Goal: Transaction & Acquisition: Purchase product/service

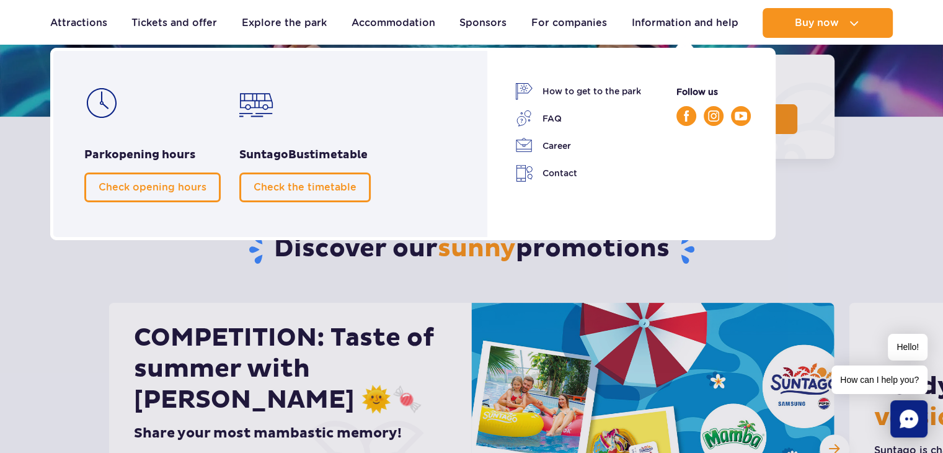
scroll to position [274, 0]
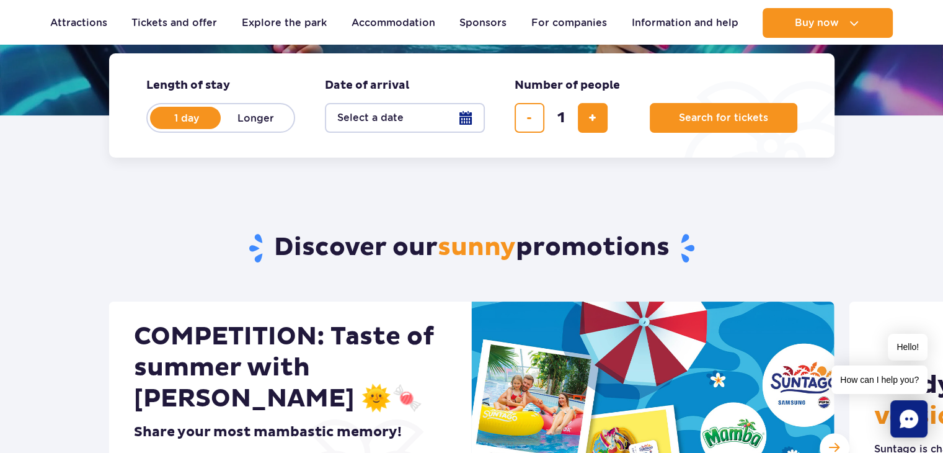
click at [478, 114] on button "Select a date" at bounding box center [405, 118] width 160 height 30
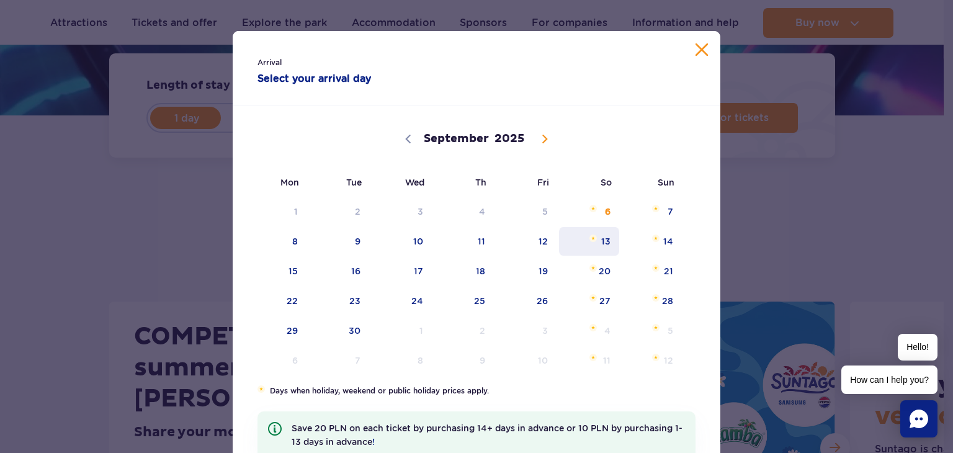
click at [602, 247] on span "13" at bounding box center [589, 241] width 63 height 29
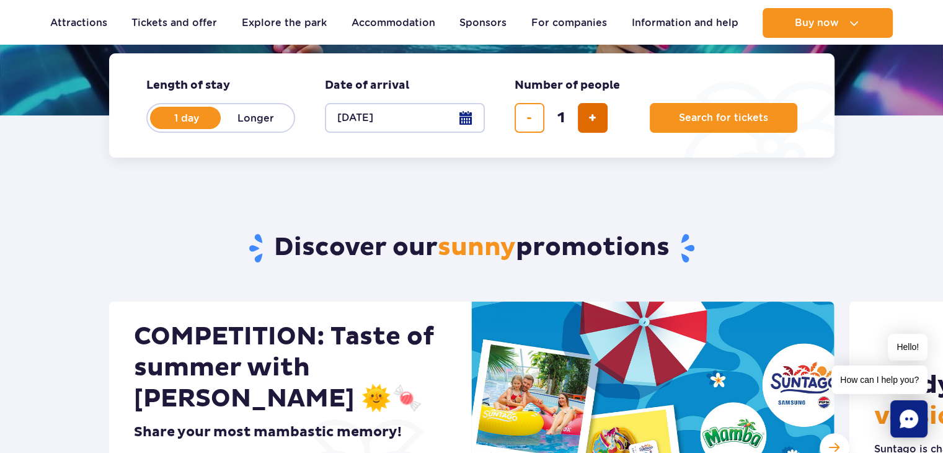
click at [590, 118] on span "add a ticket" at bounding box center [593, 118] width 8 height 0
type input "4"
click at [695, 132] on button "Search for tickets" at bounding box center [724, 118] width 148 height 30
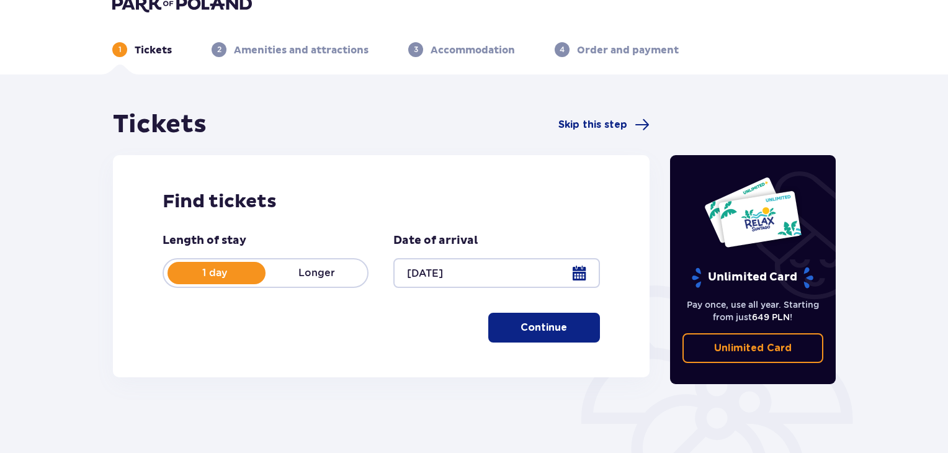
scroll to position [22, 0]
click at [534, 330] on font "Continue" at bounding box center [543, 328] width 47 height 10
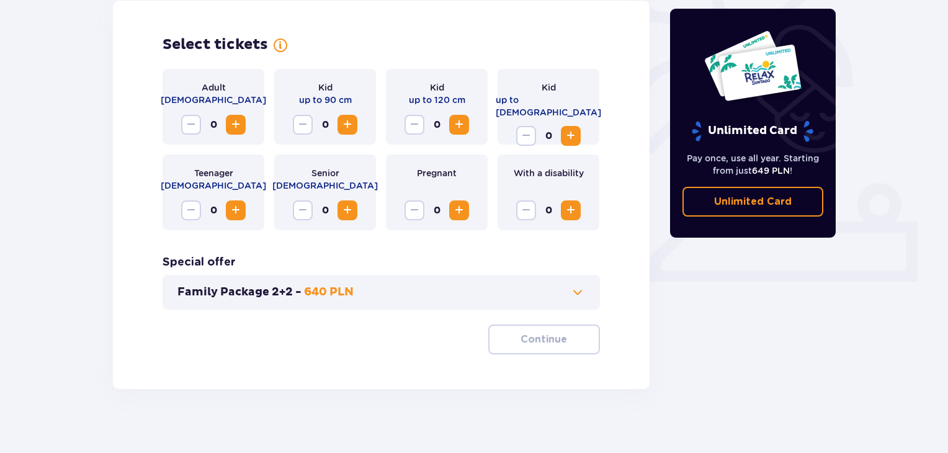
scroll to position [358, 0]
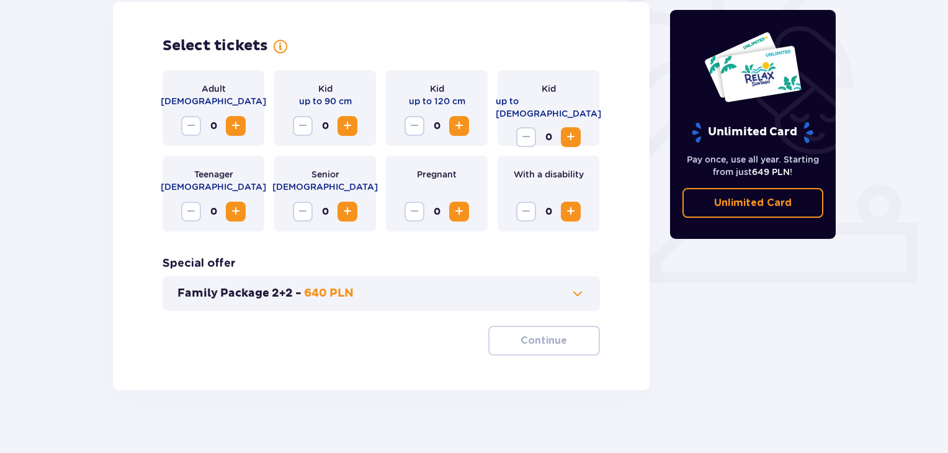
click at [240, 125] on span "Increase" at bounding box center [235, 125] width 15 height 15
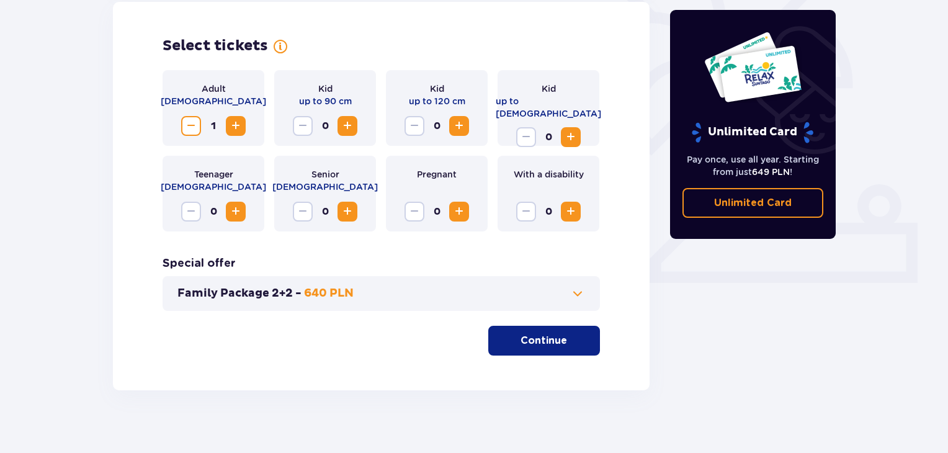
click at [240, 125] on span "Increase" at bounding box center [235, 125] width 15 height 15
click at [194, 124] on span "Decrease" at bounding box center [191, 125] width 15 height 15
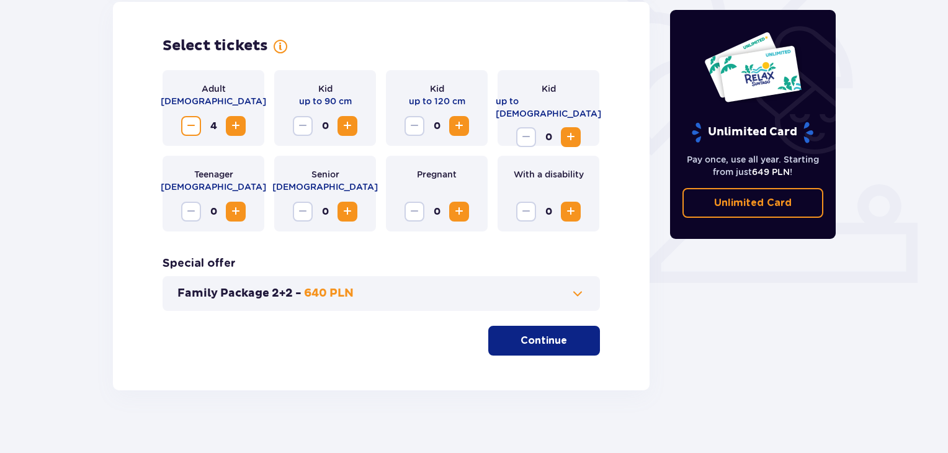
click at [525, 354] on button "Continue" at bounding box center [544, 341] width 112 height 30
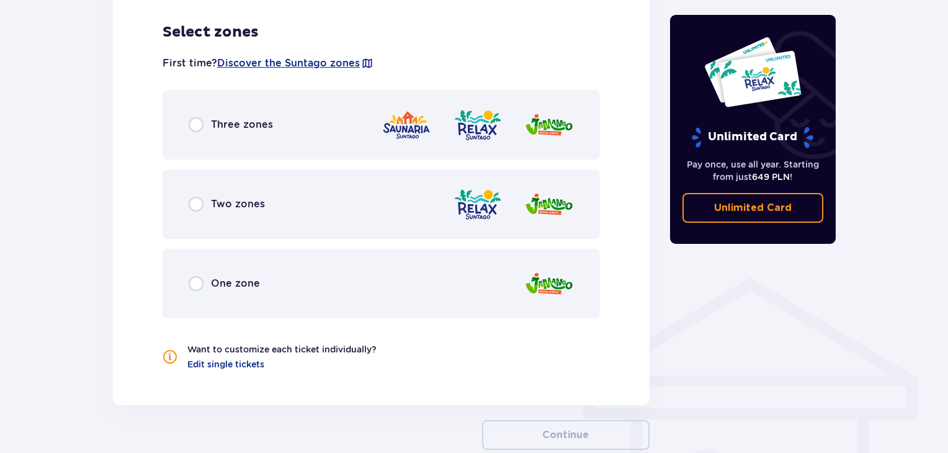
scroll to position [729, 0]
click at [416, 215] on div "Two zones" at bounding box center [381, 204] width 437 height 69
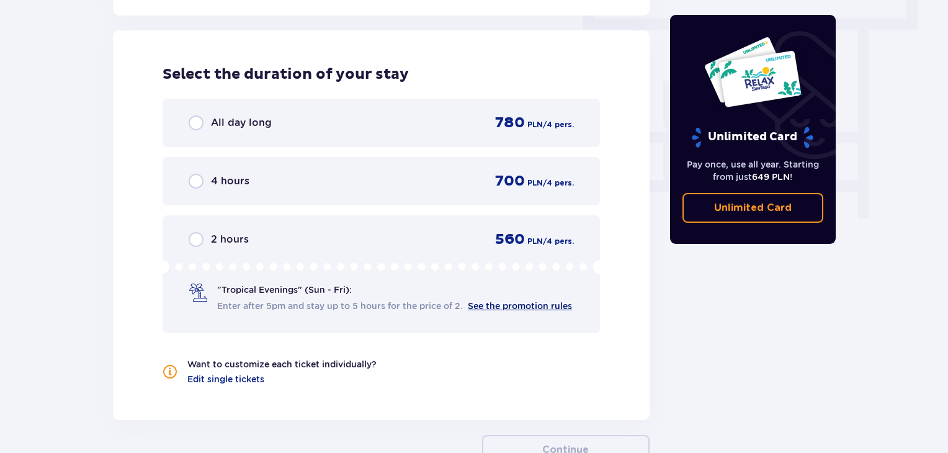
scroll to position [1120, 0]
click at [386, 229] on div "2 hours 560 PLN / 4 pers." at bounding box center [381, 238] width 385 height 19
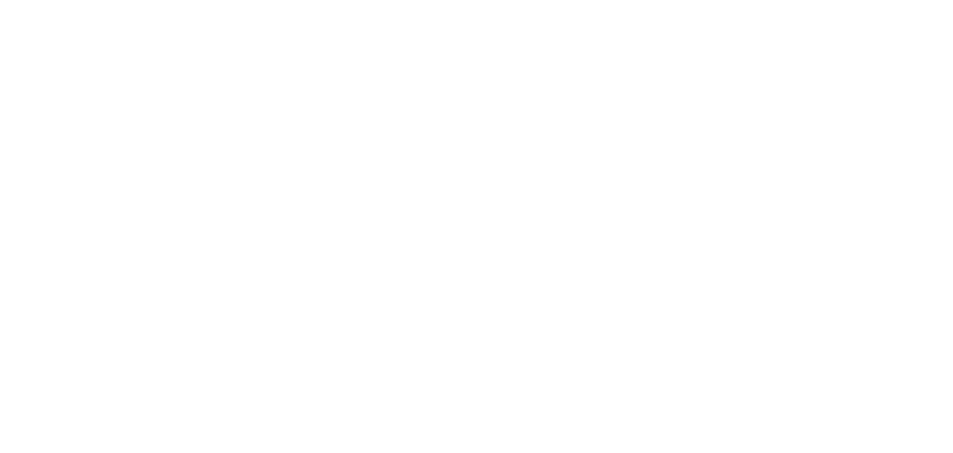
scroll to position [0, 0]
click at [323, 5] on html "Original text Rate this translation Your feedback will be used to help improve …" at bounding box center [476, 2] width 953 height 5
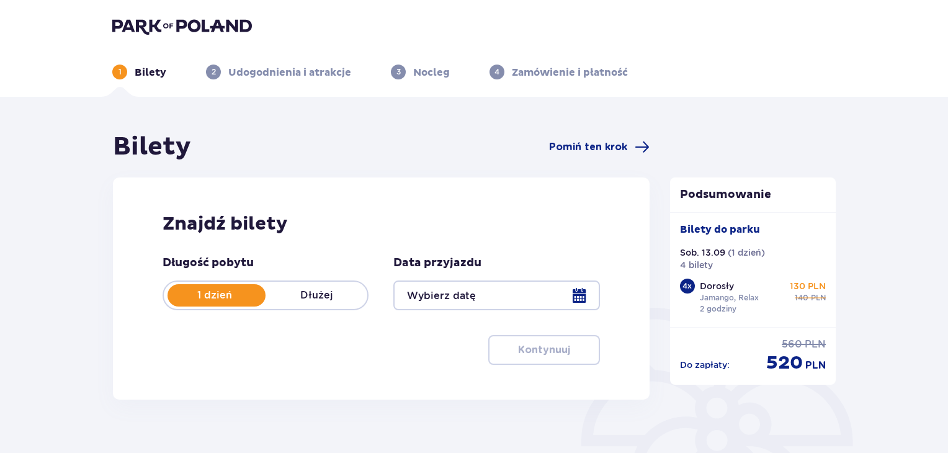
type input "[DATE]"
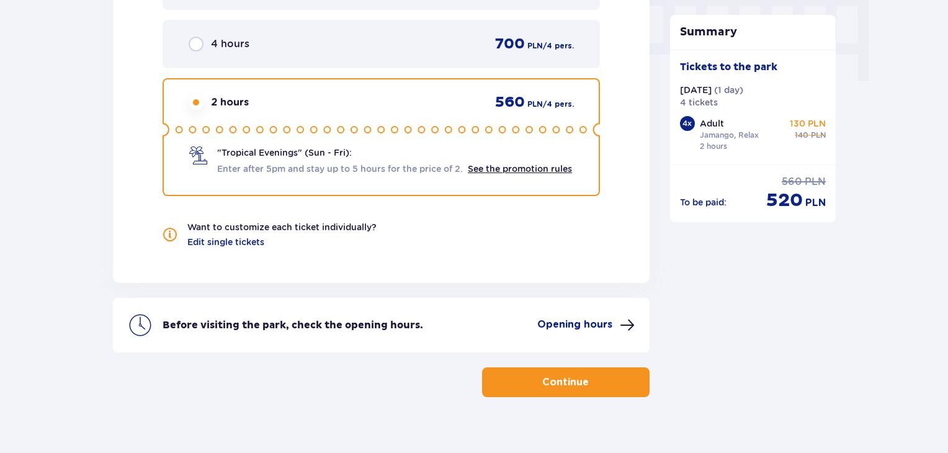
scroll to position [1267, 0]
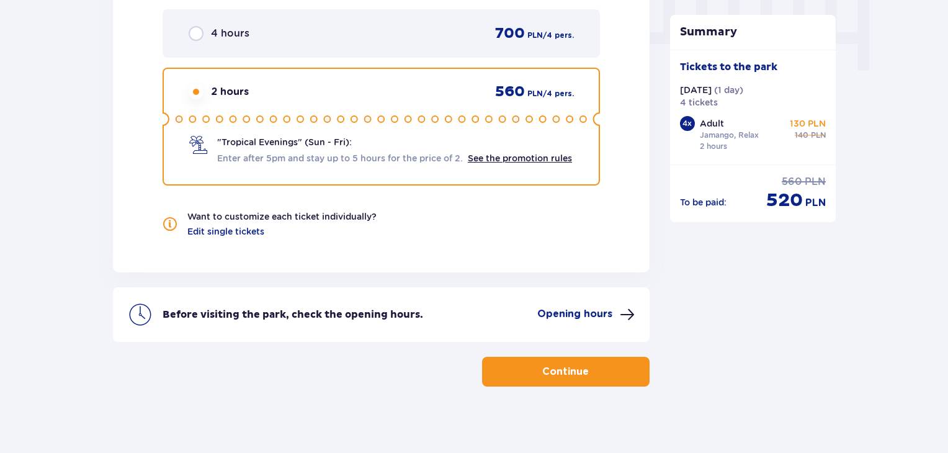
click at [598, 373] on button "Continue" at bounding box center [565, 372] width 167 height 30
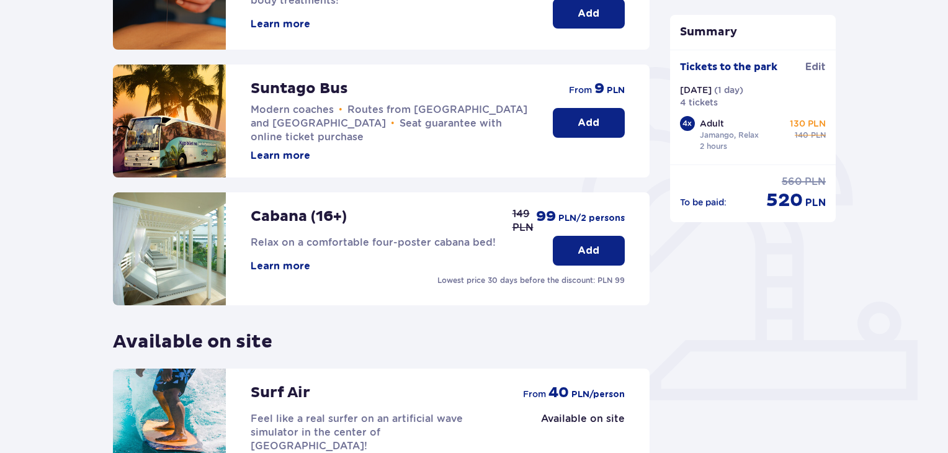
scroll to position [240, 0]
click at [513, 100] on div "Suntago Bus Modern coaches • Routes from Warsaw and Żyrardów • Seat guarantee w…" at bounding box center [389, 114] width 277 height 98
click at [576, 120] on button "Add" at bounding box center [589, 124] width 72 height 30
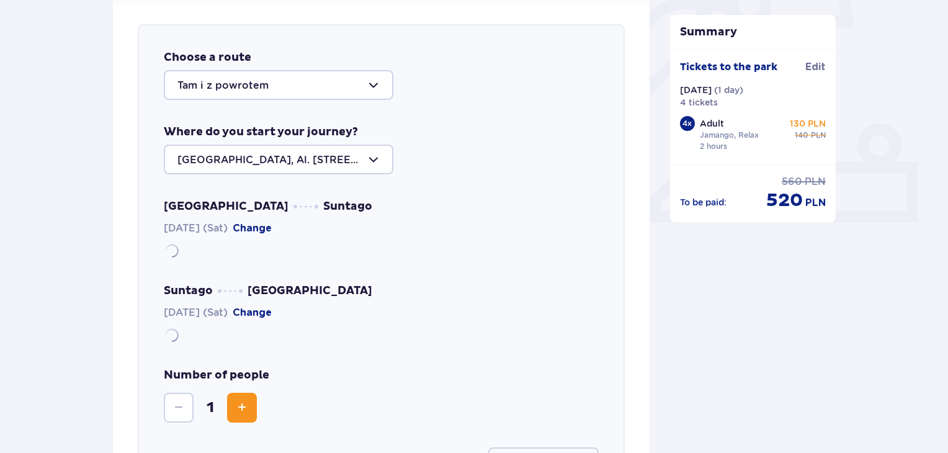
scroll to position [428, 0]
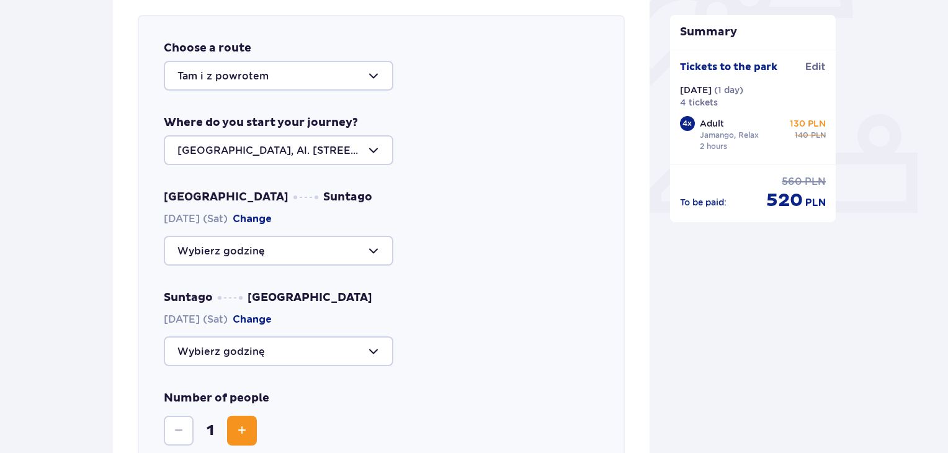
click at [329, 74] on div at bounding box center [278, 76] width 229 height 30
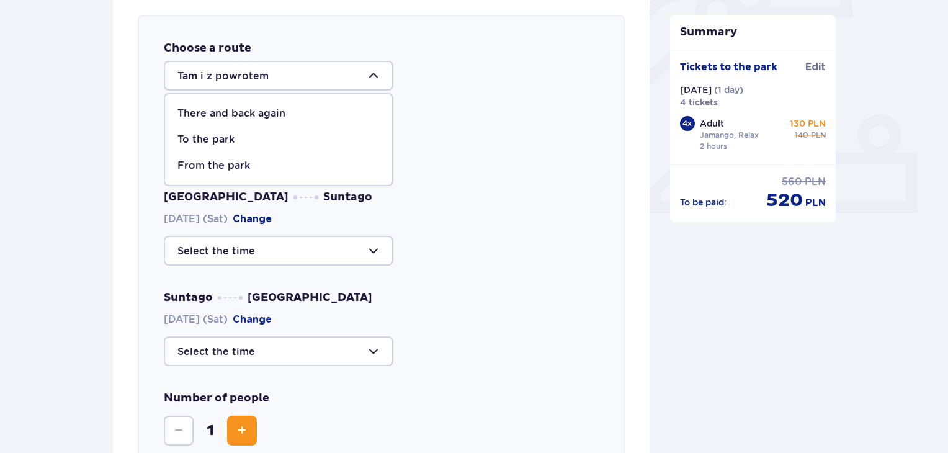
click at [325, 114] on div "There and back again" at bounding box center [278, 114] width 202 height 14
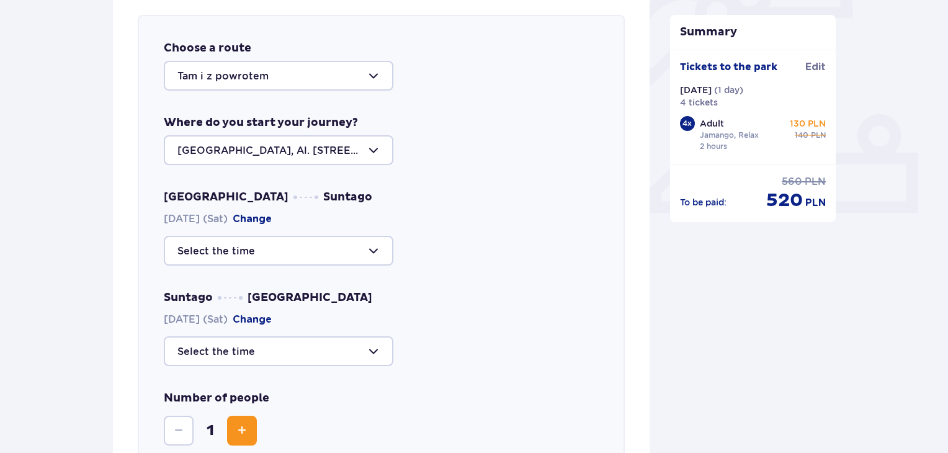
click at [350, 158] on div at bounding box center [278, 150] width 229 height 30
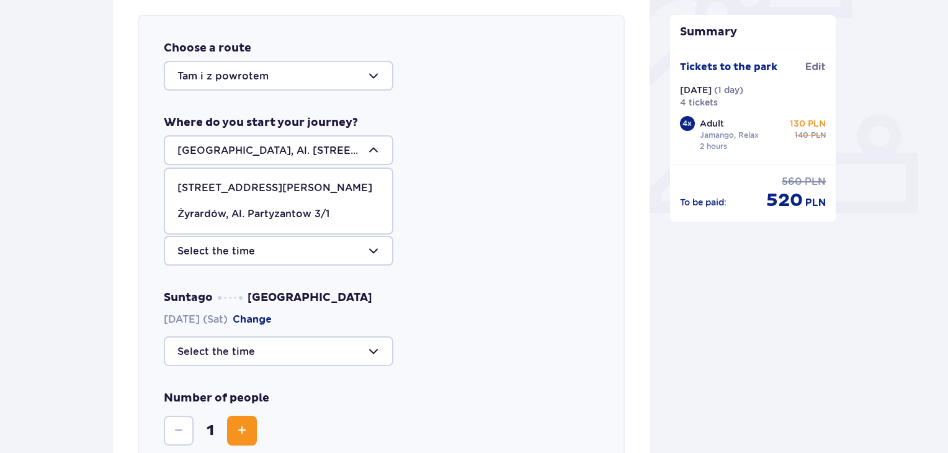
click at [350, 158] on div at bounding box center [278, 150] width 229 height 30
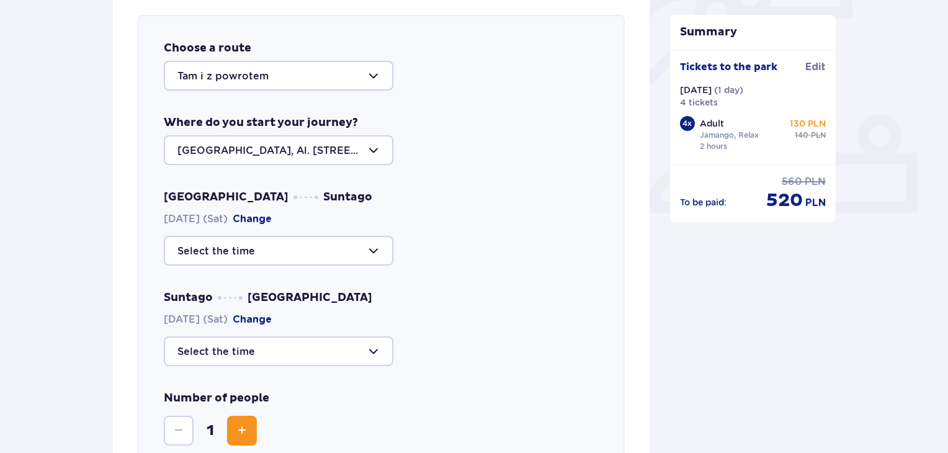
click at [296, 249] on div at bounding box center [278, 251] width 229 height 30
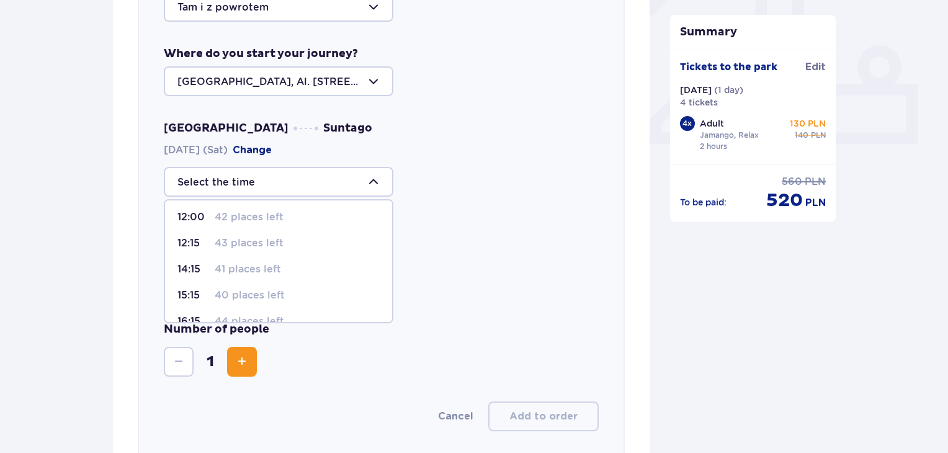
scroll to position [125, 0]
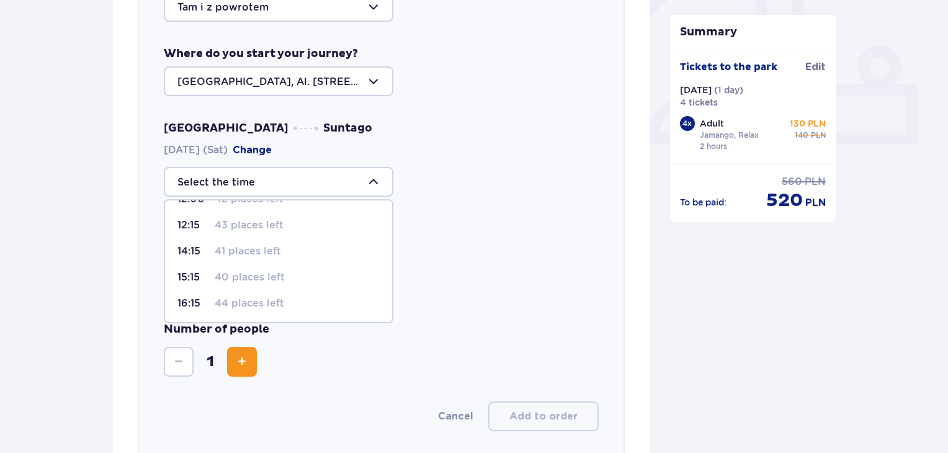
click at [287, 298] on div "16:15 44 places left" at bounding box center [278, 303] width 202 height 14
type input "16:15"
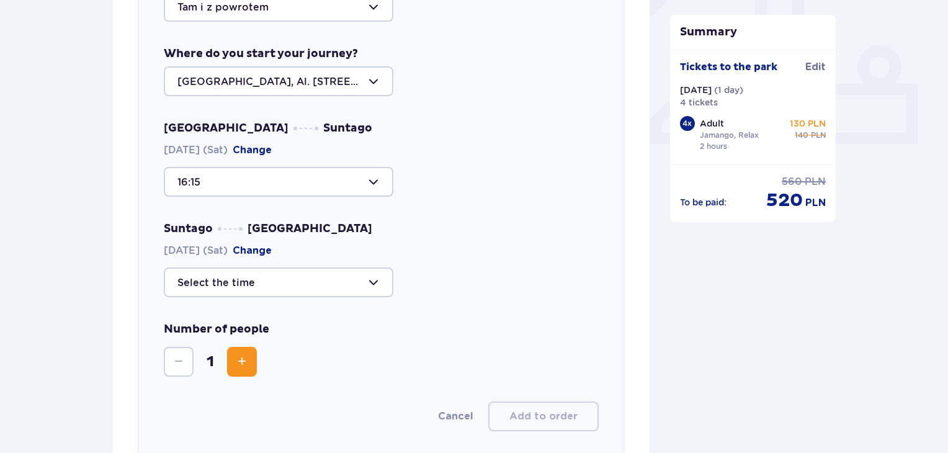
click at [318, 280] on div at bounding box center [278, 282] width 229 height 30
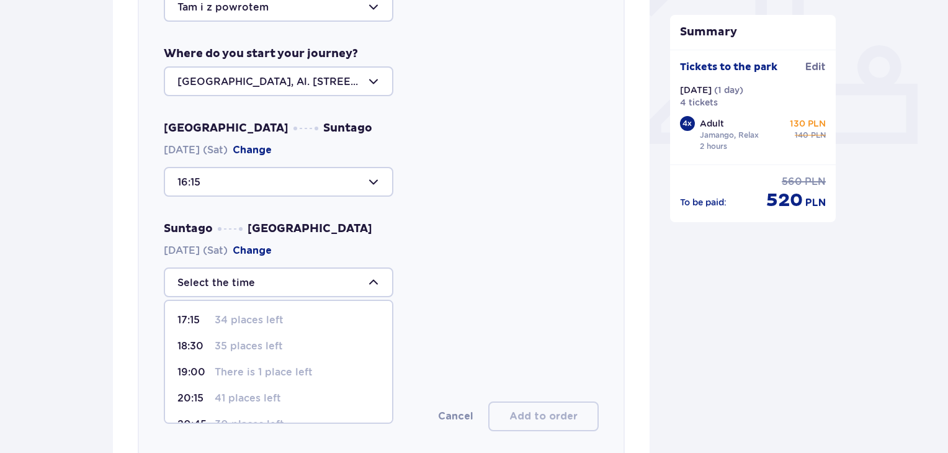
scroll to position [47, 0]
click at [292, 405] on div "22:15 37 places left" at bounding box center [278, 404] width 202 height 14
type input "22:15"
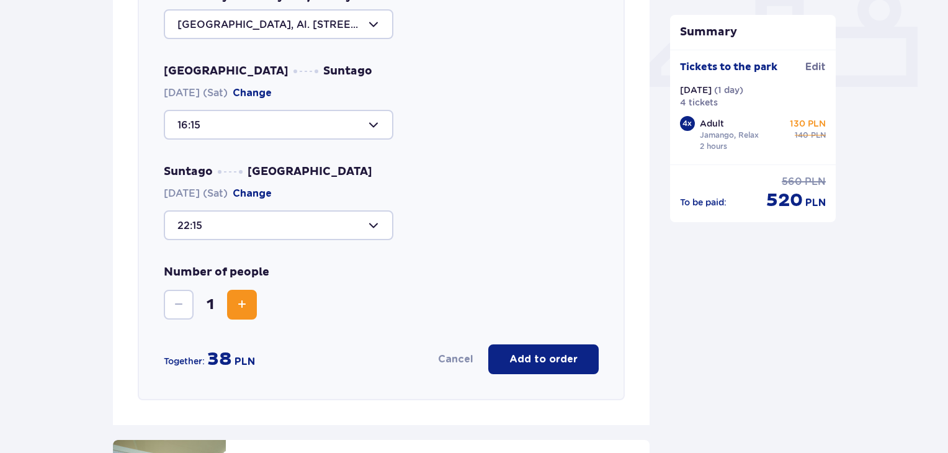
scroll to position [556, 0]
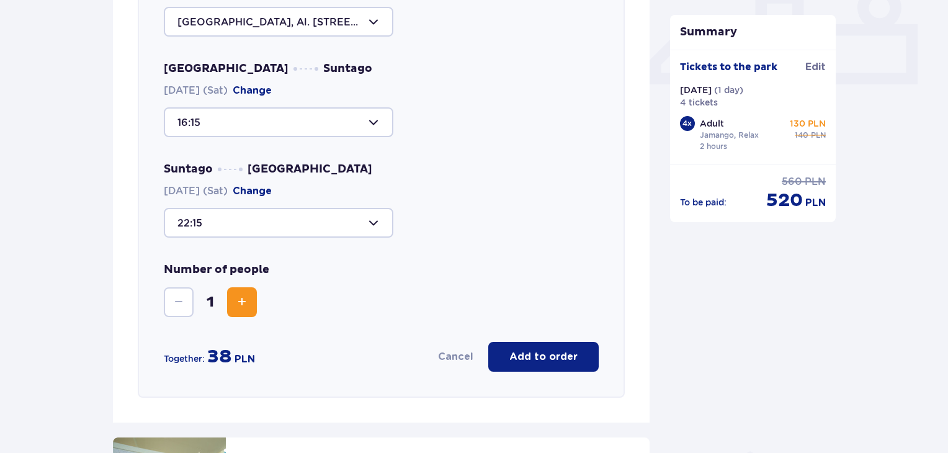
click at [242, 295] on span "Increase" at bounding box center [241, 302] width 15 height 15
click at [180, 300] on span "Decrease" at bounding box center [178, 302] width 15 height 15
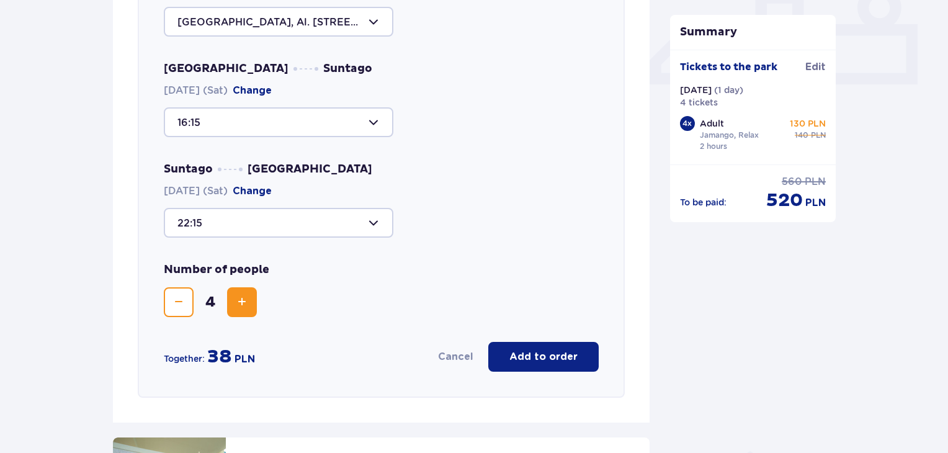
click at [381, 283] on div "Number of people 4" at bounding box center [381, 289] width 435 height 55
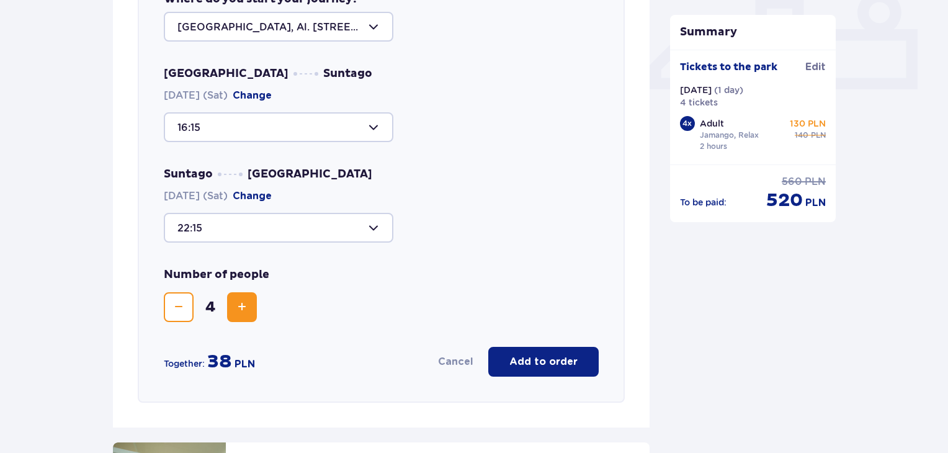
scroll to position [558, 0]
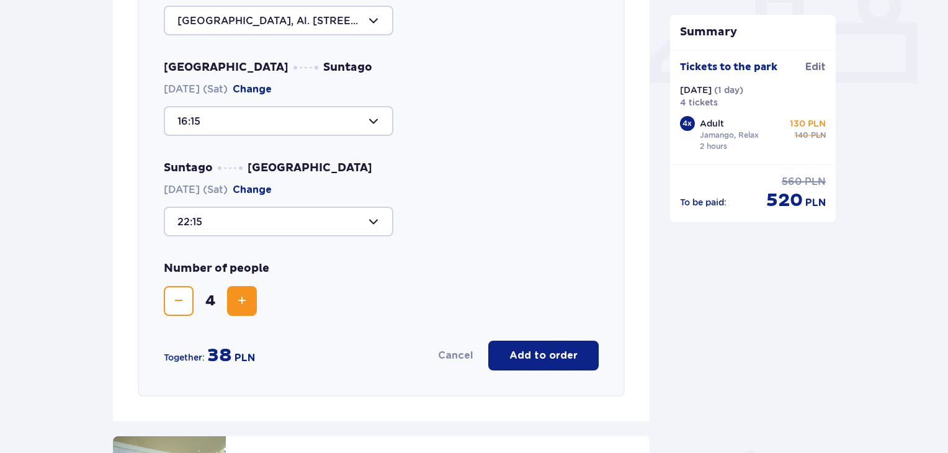
click at [381, 283] on div "Number of people 4" at bounding box center [381, 288] width 435 height 55
click at [552, 355] on font "Add to order" at bounding box center [543, 355] width 68 height 10
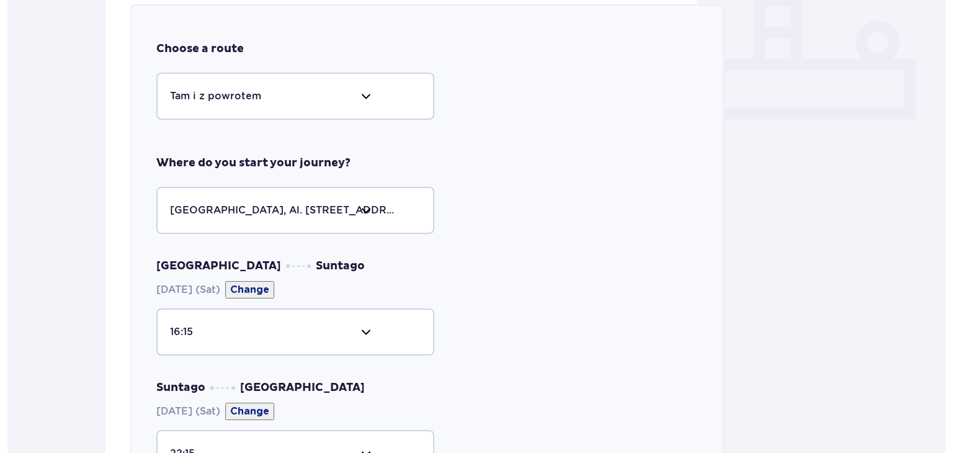
scroll to position [0, 0]
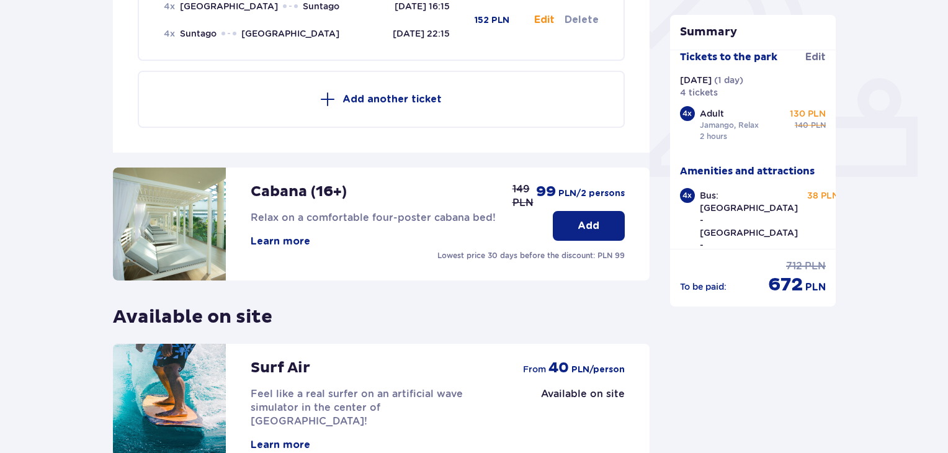
scroll to position [586, 0]
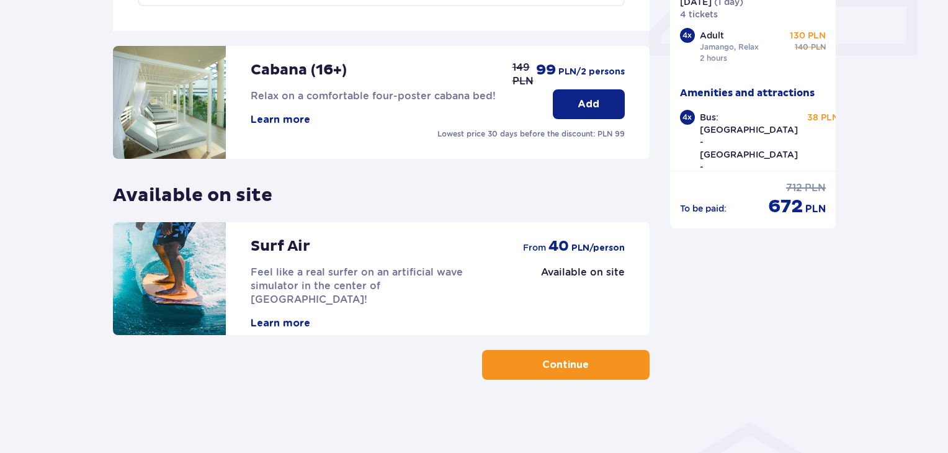
click at [618, 370] on button "Continue" at bounding box center [565, 365] width 167 height 30
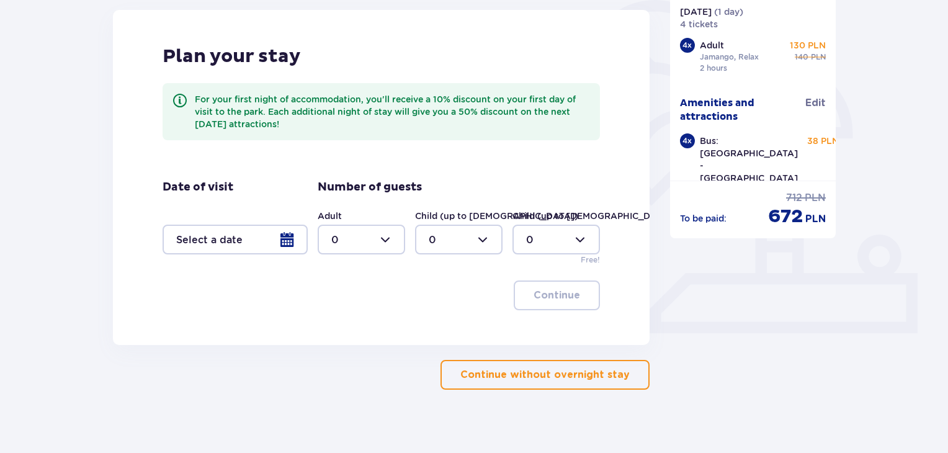
scroll to position [309, 0]
click at [565, 373] on font "Continue without overnight stay" at bounding box center [544, 373] width 169 height 10
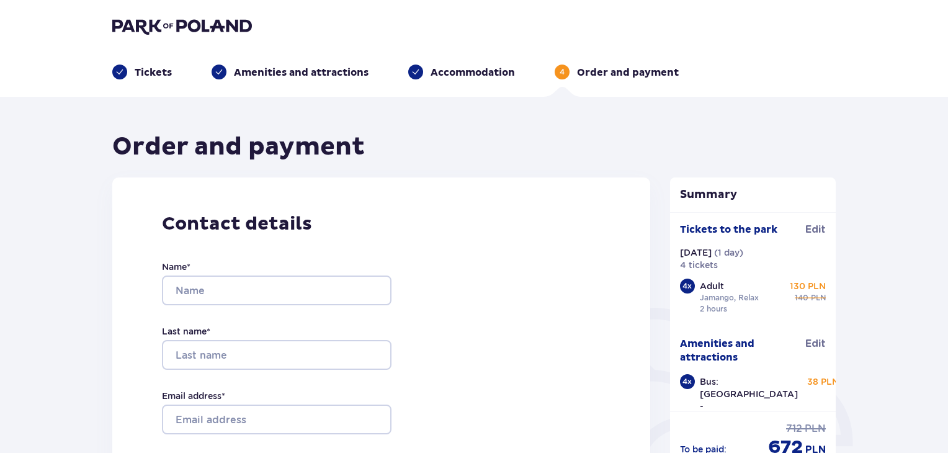
scroll to position [176, 0]
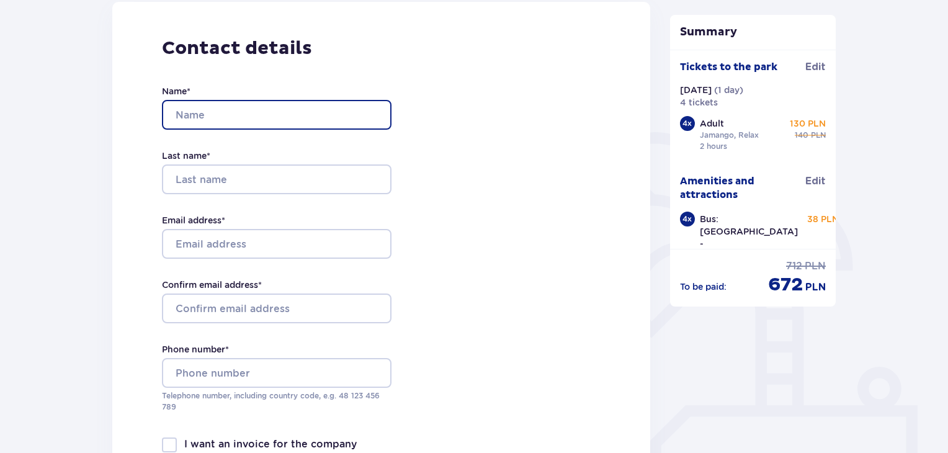
click at [316, 120] on input "Name *" at bounding box center [276, 115] width 229 height 30
type input "Amina"
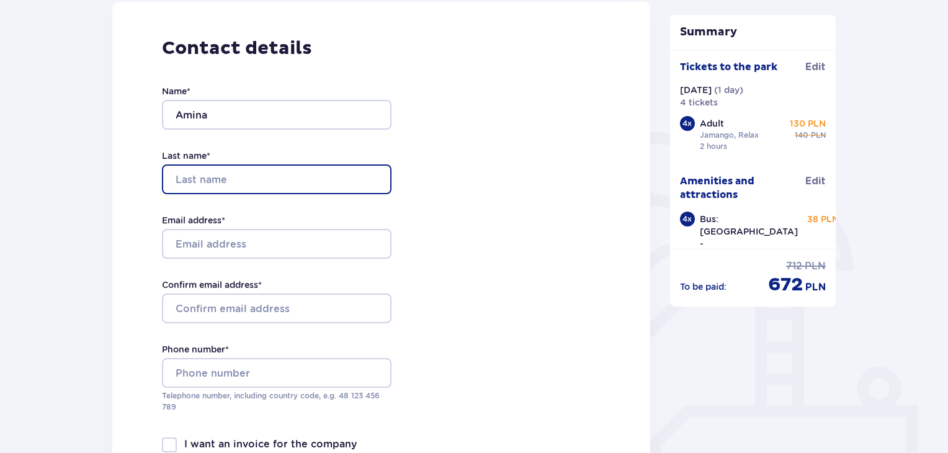
type input "Abbasova"
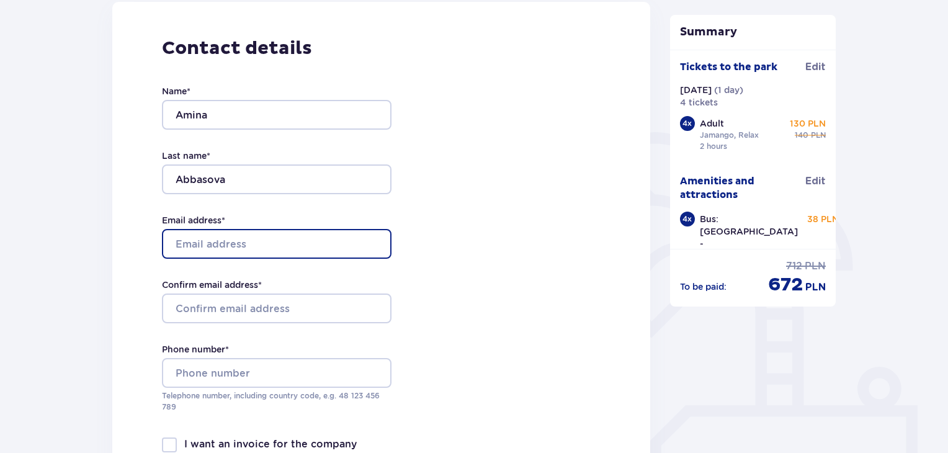
type input "amiabbasova@yahoo.com"
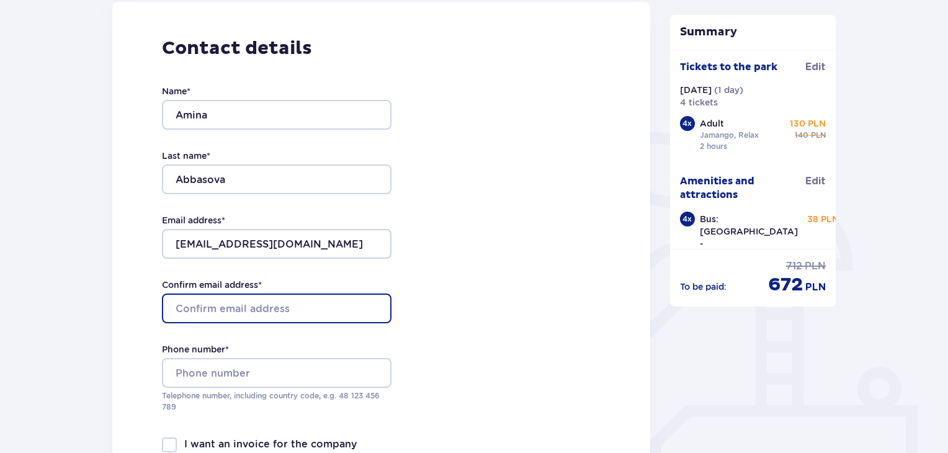
type input "amiabbasova@yahoo.com"
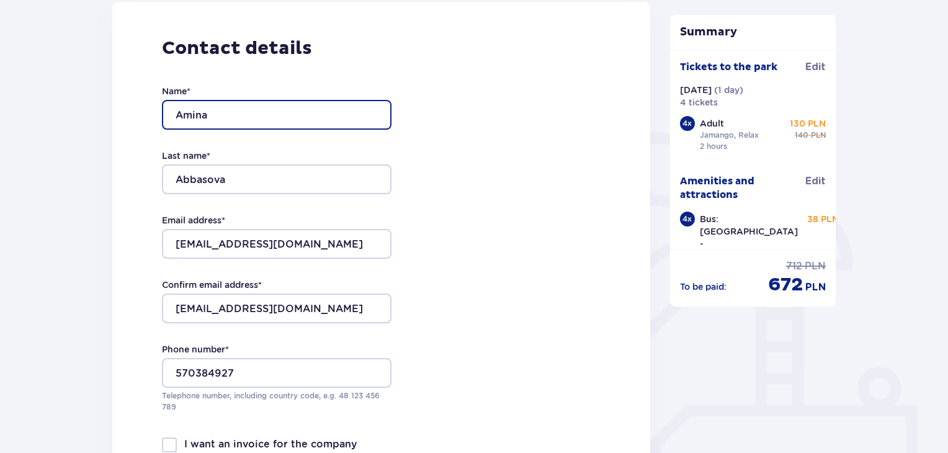
scroll to position [318, 0]
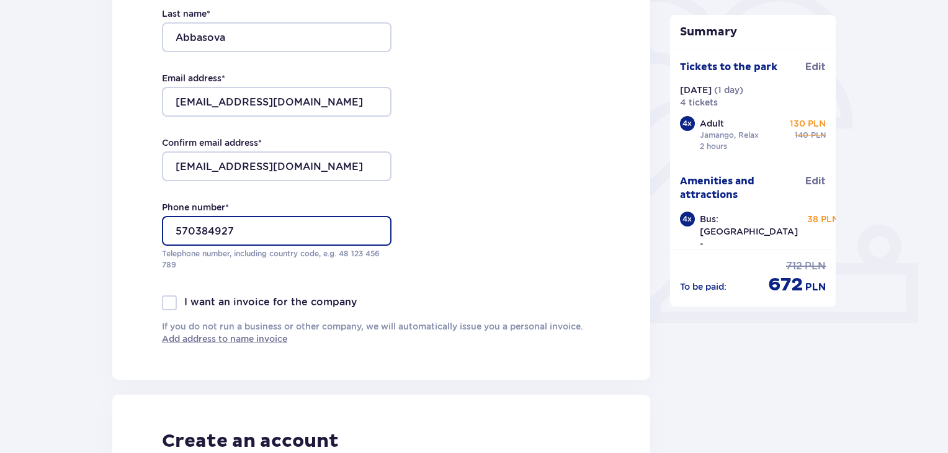
click at [169, 231] on input "570384927" at bounding box center [276, 231] width 229 height 30
click at [171, 231] on input "570384927" at bounding box center [276, 231] width 229 height 30
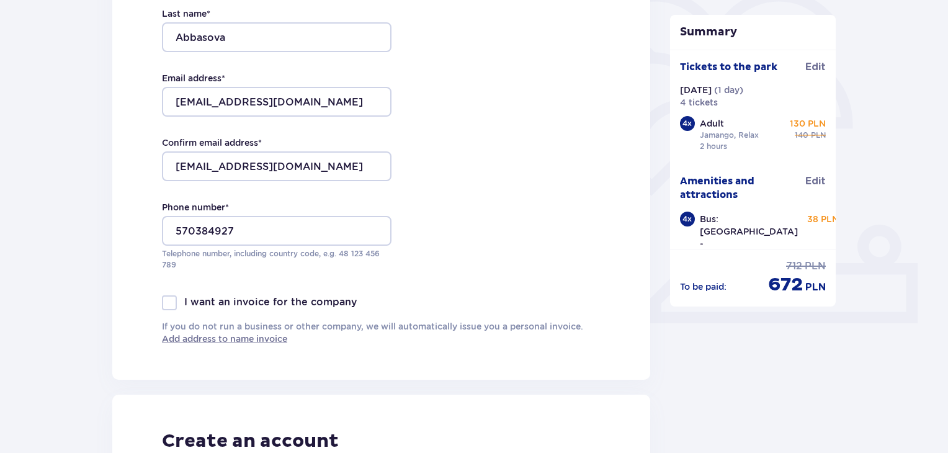
click at [503, 215] on div "Contact details Name * Amina Last name * Abbasova Email address * amiabbasova@y…" at bounding box center [381, 120] width 538 height 520
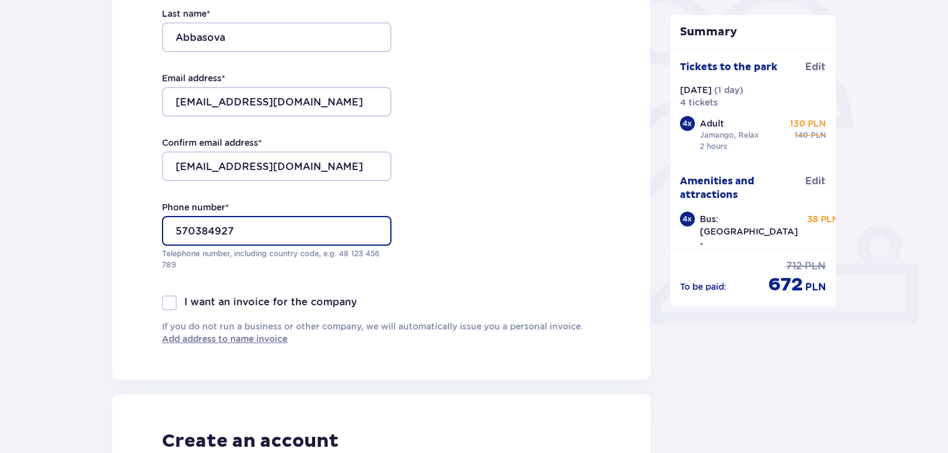
click at [176, 234] on input "570384927" at bounding box center [276, 231] width 229 height 30
type input "+48570384927"
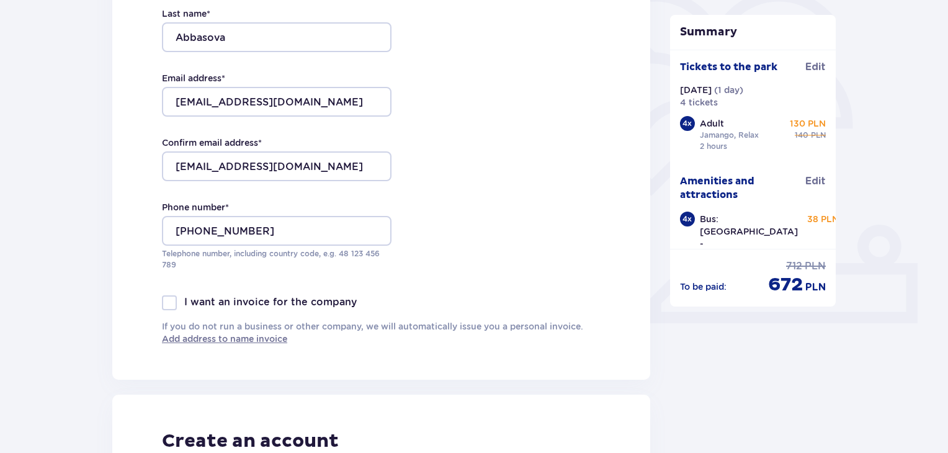
click at [510, 196] on div "Contact details Name * Amina Last name * Abbasova Email address * amiabbasova@y…" at bounding box center [381, 120] width 538 height 520
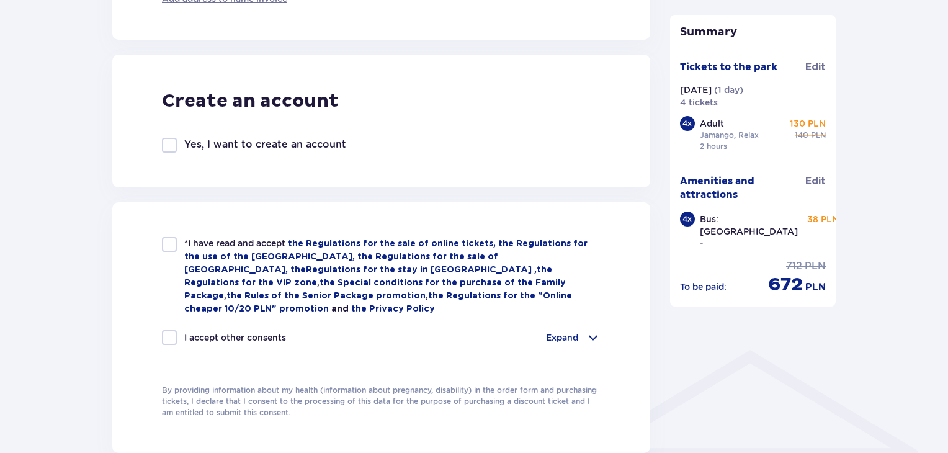
scroll to position [675, 0]
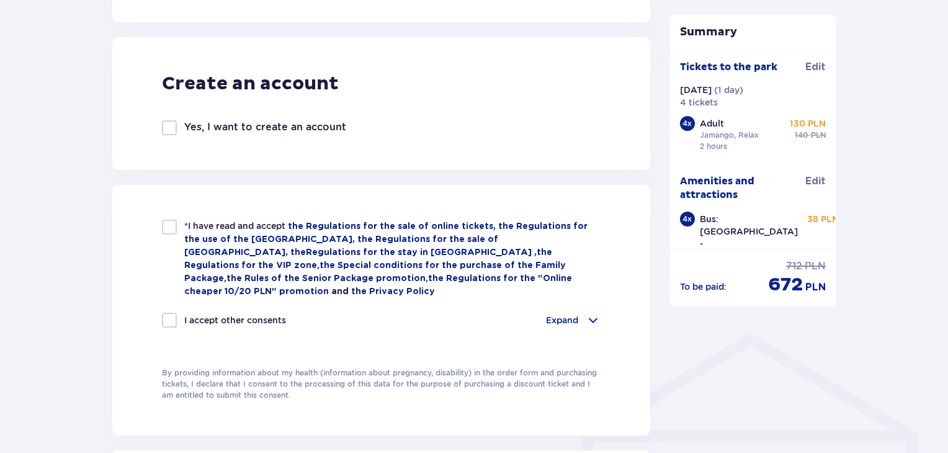
click at [170, 228] on div at bounding box center [169, 227] width 15 height 15
checkbox input "true"
click at [177, 317] on div "I accept other consents" at bounding box center [224, 320] width 124 height 15
checkbox input "true"
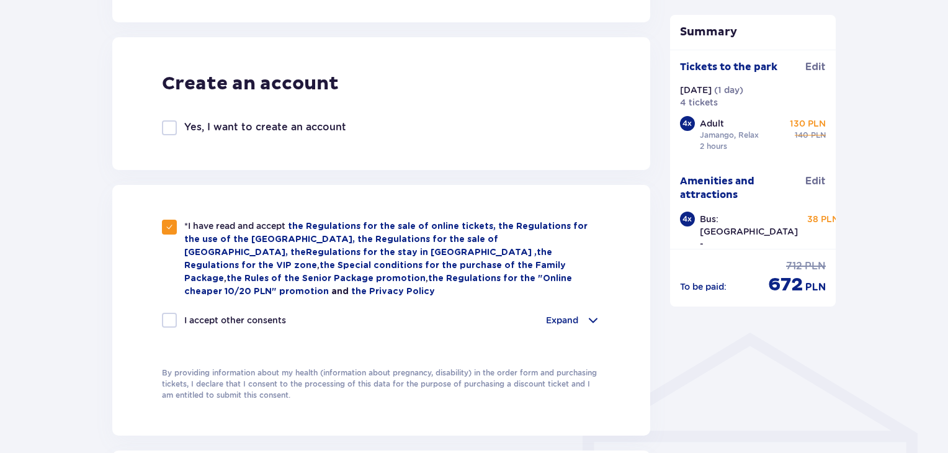
checkbox input "true"
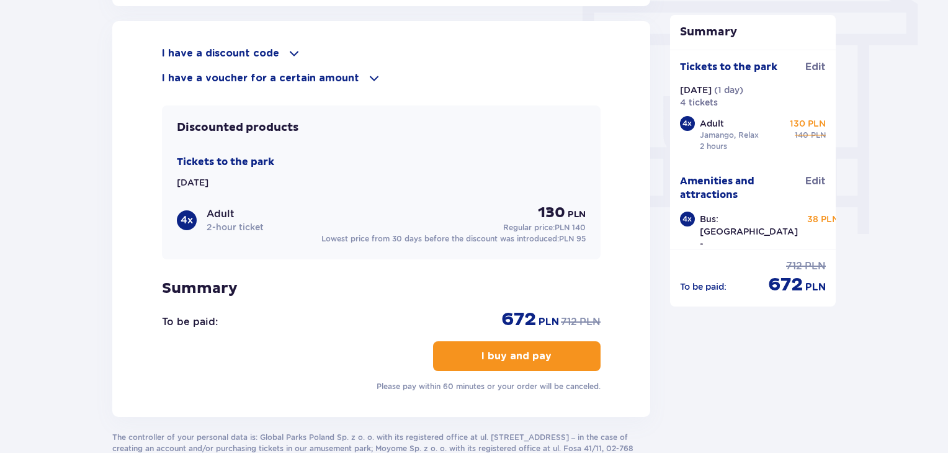
scroll to position [1201, 0]
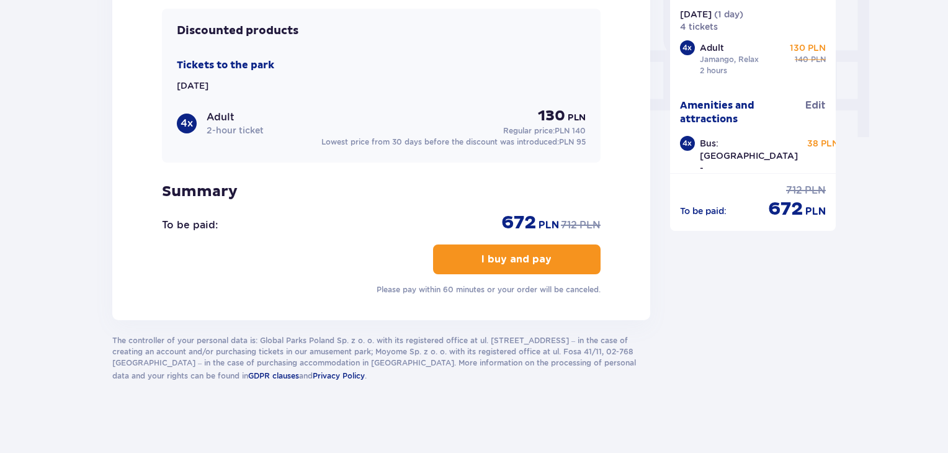
click at [481, 254] on font "I buy and pay" at bounding box center [516, 259] width 70 height 10
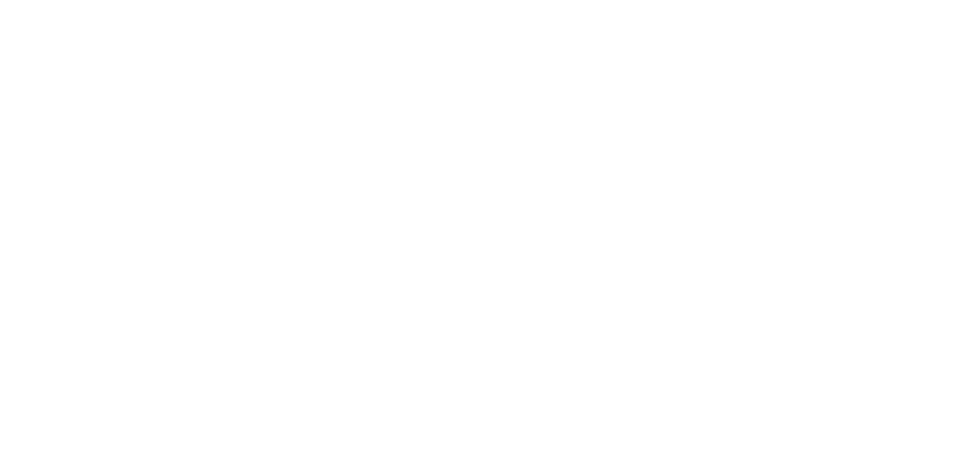
scroll to position [0, 0]
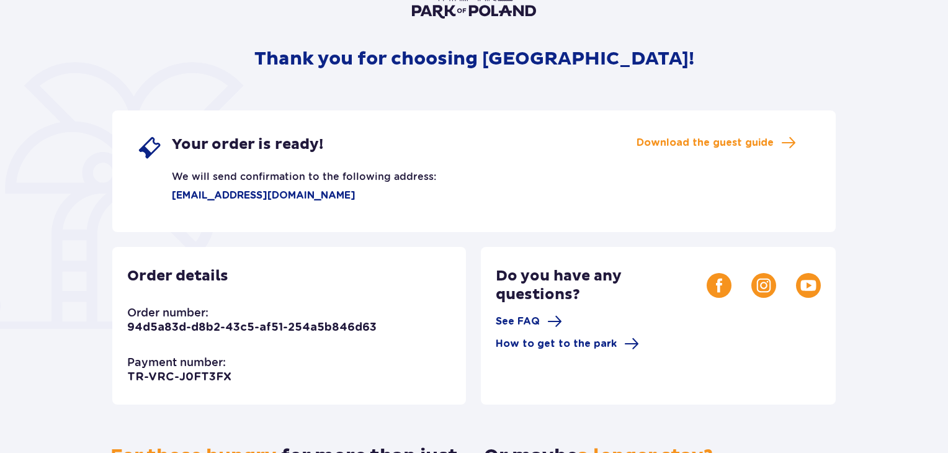
scroll to position [124, 0]
